Goal: Information Seeking & Learning: Learn about a topic

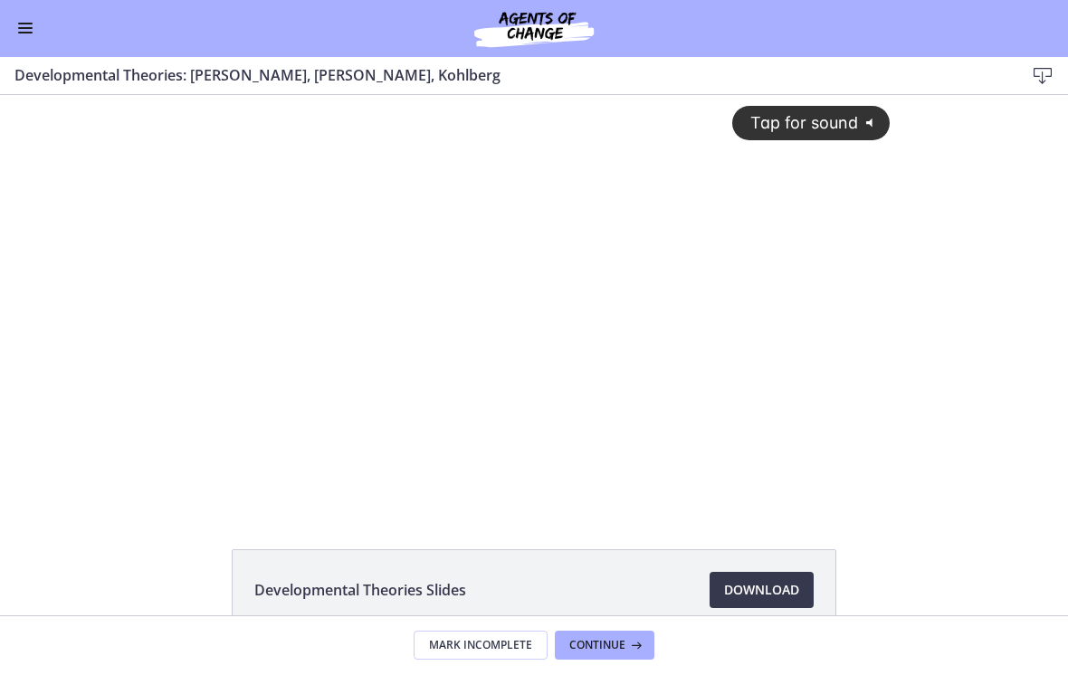
click at [31, 37] on button "Enable menu" at bounding box center [25, 29] width 22 height 22
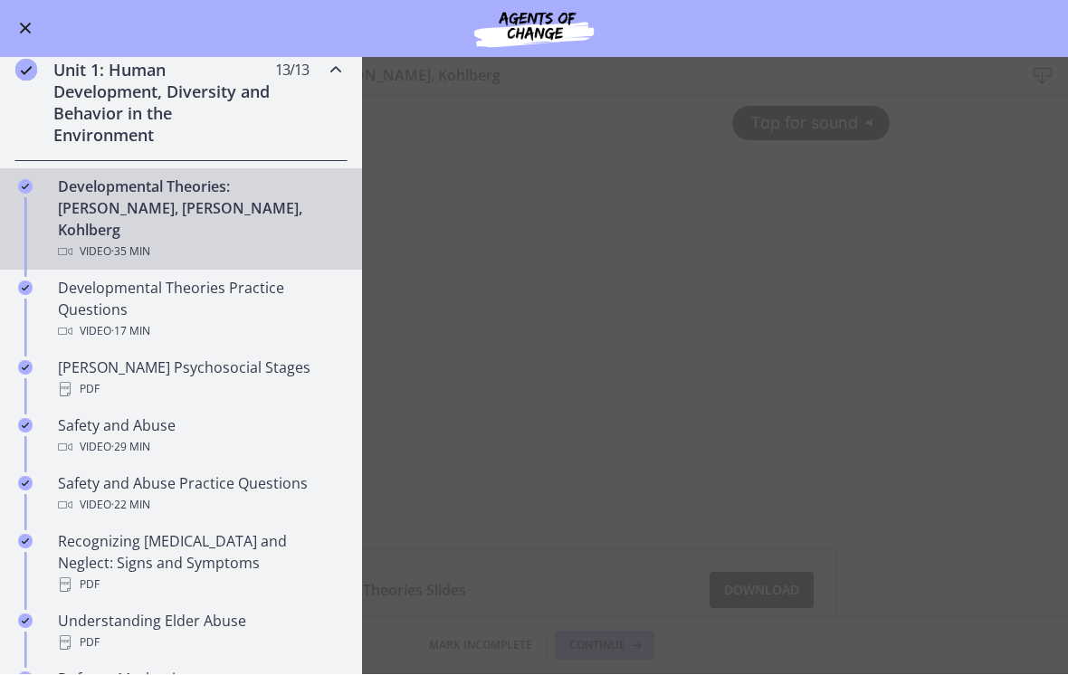
scroll to position [399, 0]
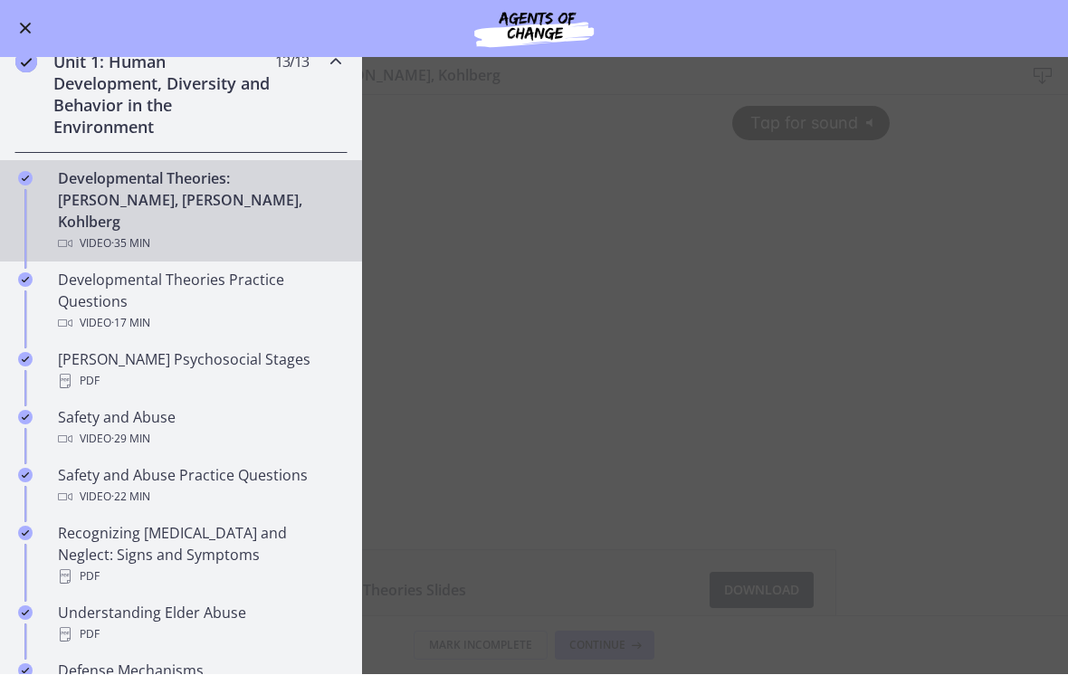
click at [116, 371] on div "PDF" at bounding box center [199, 382] width 282 height 22
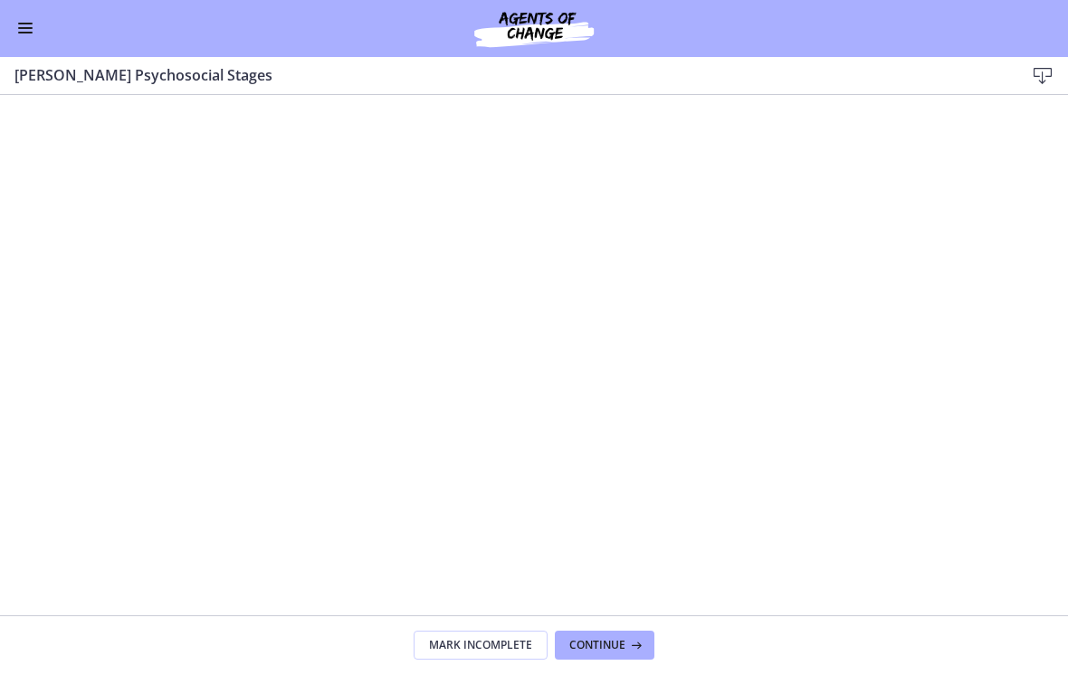
click at [26, 35] on button "Enable menu" at bounding box center [25, 29] width 22 height 22
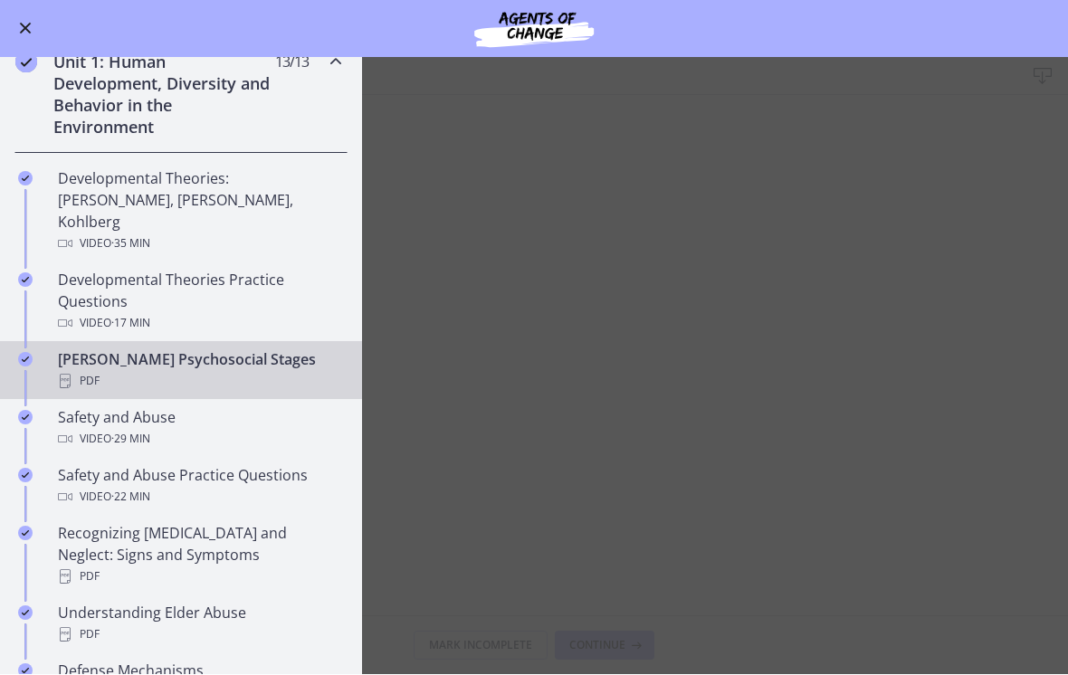
click at [101, 205] on div "Developmental Theories: [PERSON_NAME], [PERSON_NAME], Kohlberg Video · 35 min" at bounding box center [199, 211] width 282 height 87
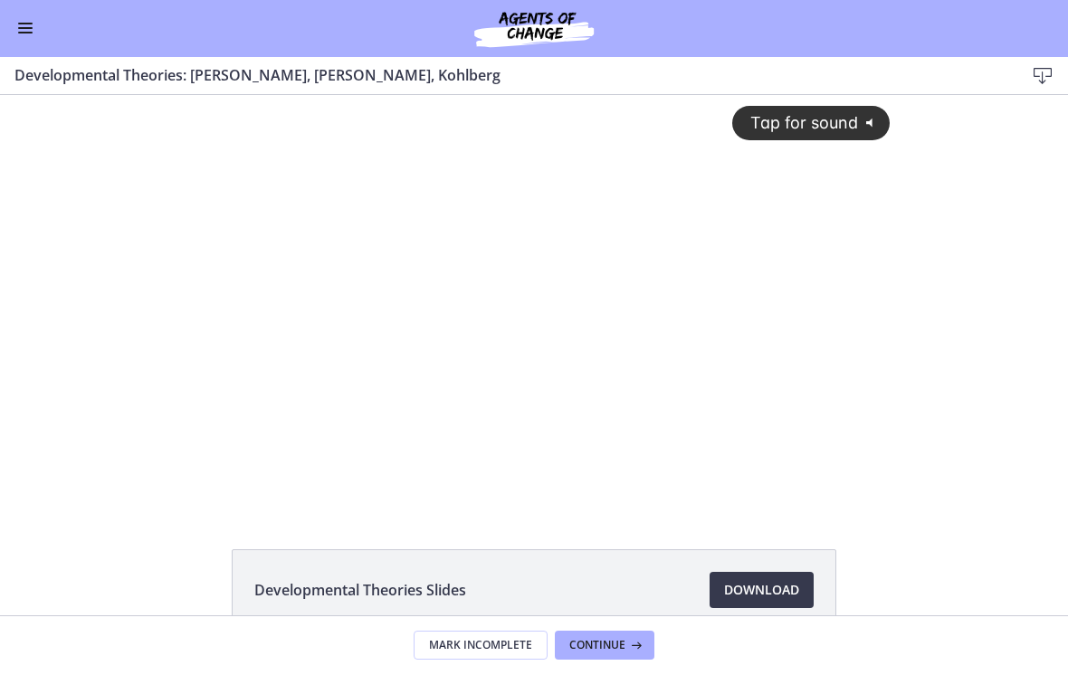
click at [673, 403] on div "Tap for sound @keyframes VOLUME_SMALL_WAVE_FLASH { 0% { opacity: 0; } 33% { opa…" at bounding box center [534, 287] width 734 height 384
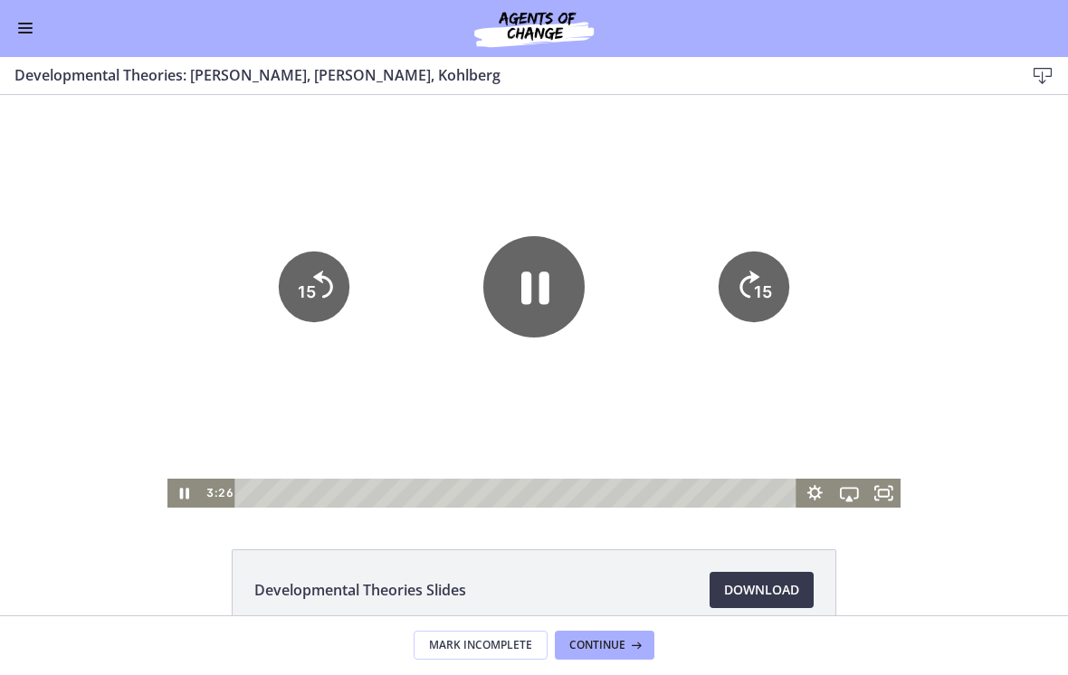
click at [539, 290] on icon "Pause" at bounding box center [533, 286] width 101 height 101
click at [541, 300] on icon "Play Video" at bounding box center [533, 286] width 101 height 101
click at [755, 282] on text "15" at bounding box center [763, 291] width 18 height 19
click at [754, 280] on icon "Skip ahead 15 seconds" at bounding box center [750, 284] width 20 height 27
click at [755, 285] on icon "Skip ahead 15 seconds" at bounding box center [750, 284] width 20 height 27
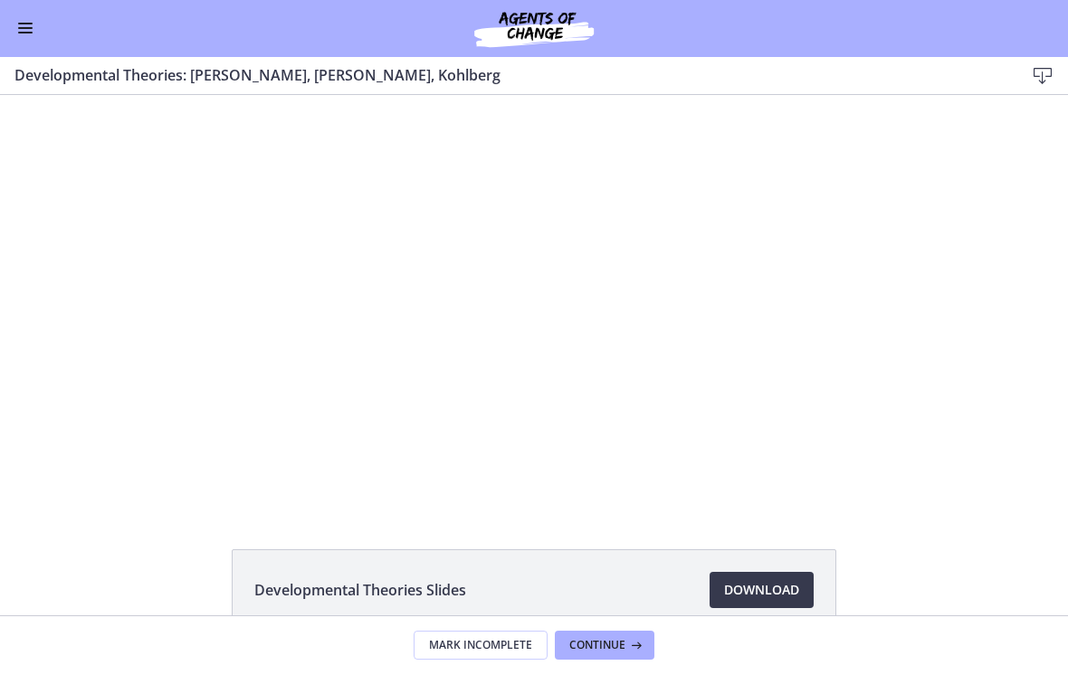
click at [453, 428] on div at bounding box center [534, 301] width 734 height 413
click at [478, 456] on div at bounding box center [534, 301] width 734 height 413
click at [510, 432] on div at bounding box center [534, 301] width 734 height 413
click at [517, 382] on div at bounding box center [534, 302] width 734 height 413
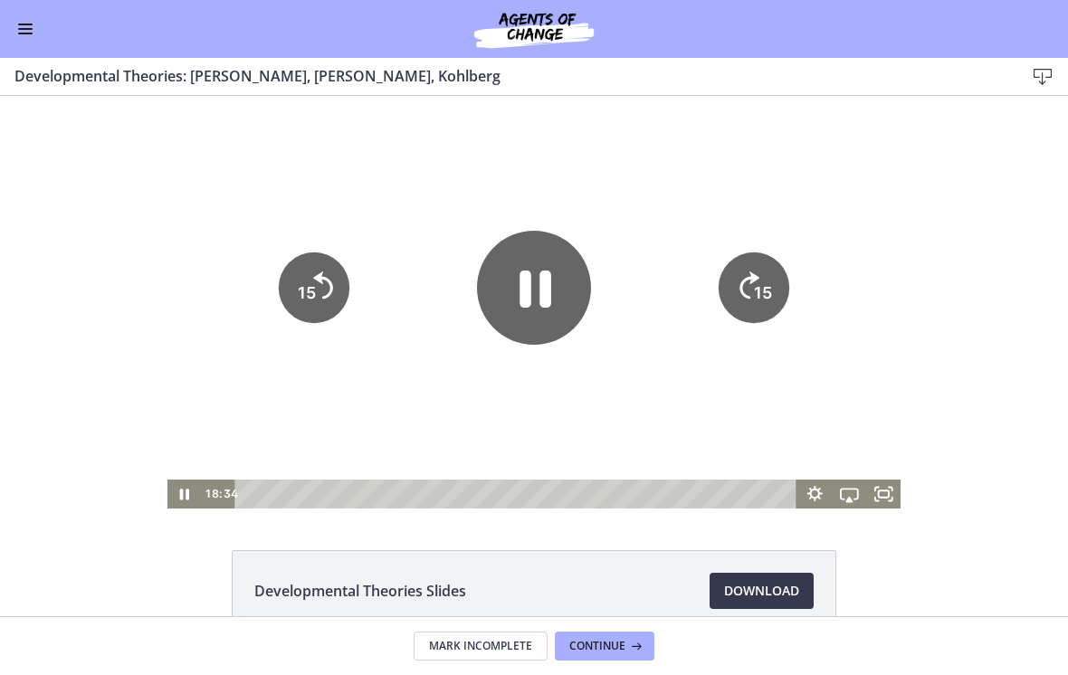
click at [528, 296] on icon "Pause" at bounding box center [536, 289] width 32 height 37
click at [681, 172] on div at bounding box center [534, 302] width 734 height 413
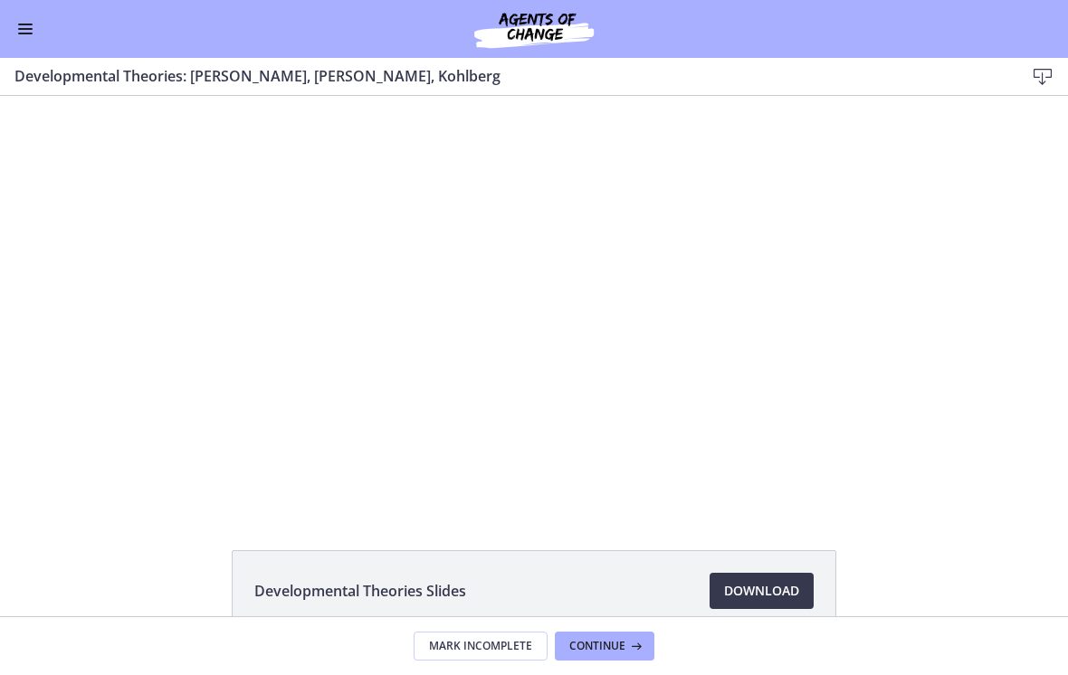
click at [573, 410] on div at bounding box center [534, 302] width 734 height 413
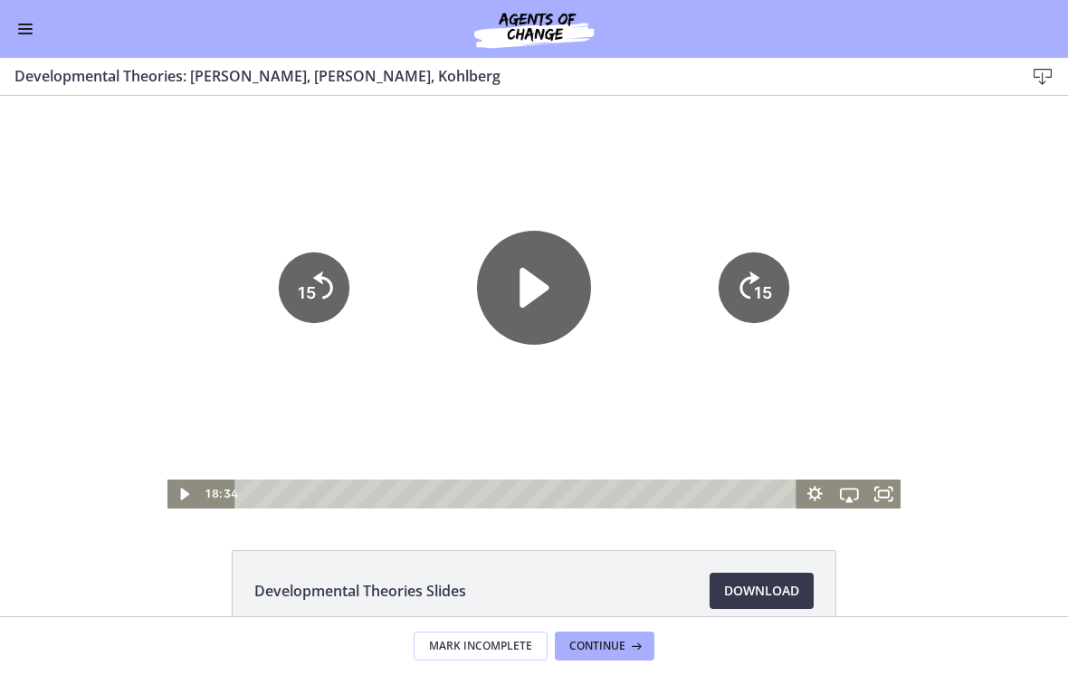
click at [538, 293] on icon "Play Video" at bounding box center [534, 288] width 29 height 40
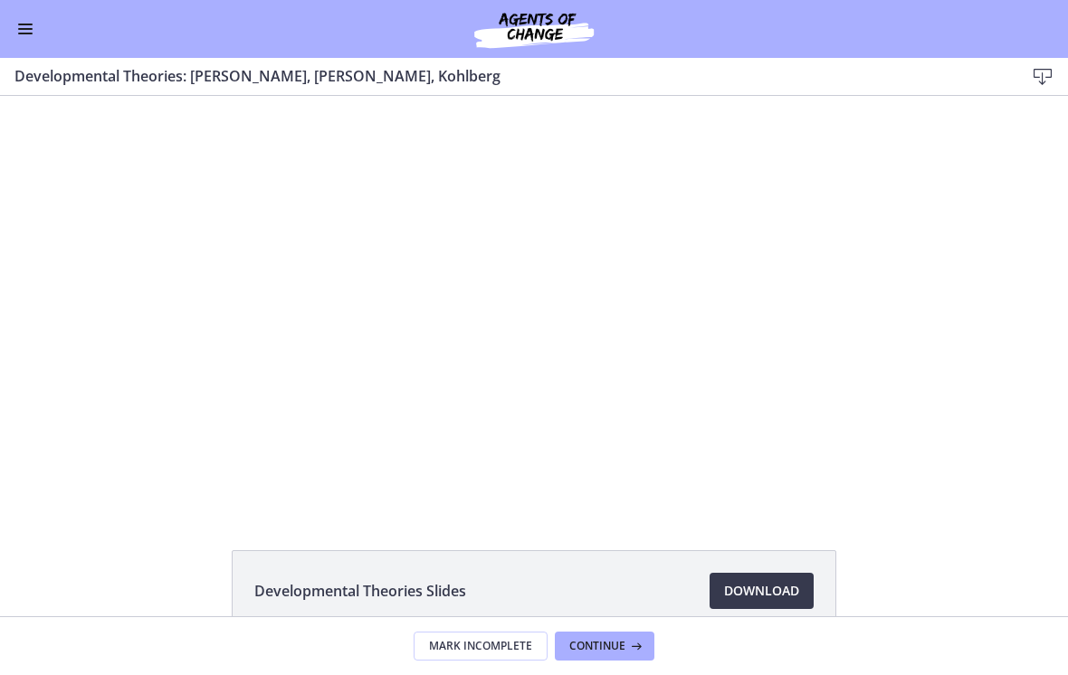
click at [451, 330] on div at bounding box center [534, 302] width 734 height 413
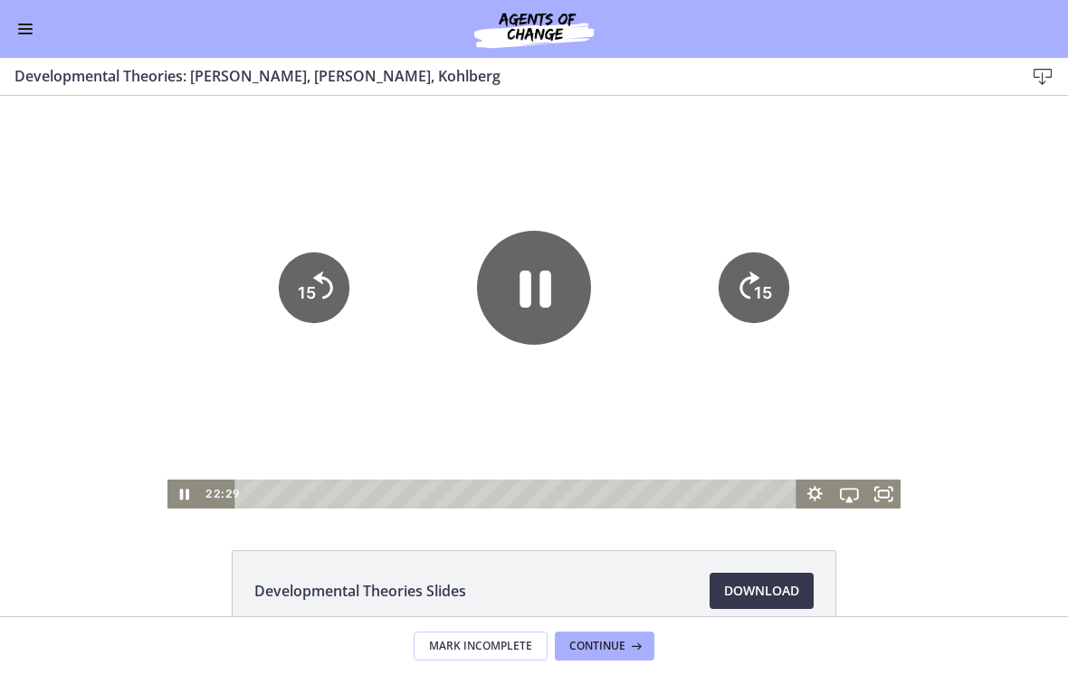
click at [502, 302] on icon "Pause" at bounding box center [534, 288] width 114 height 114
